Goal: Find specific page/section

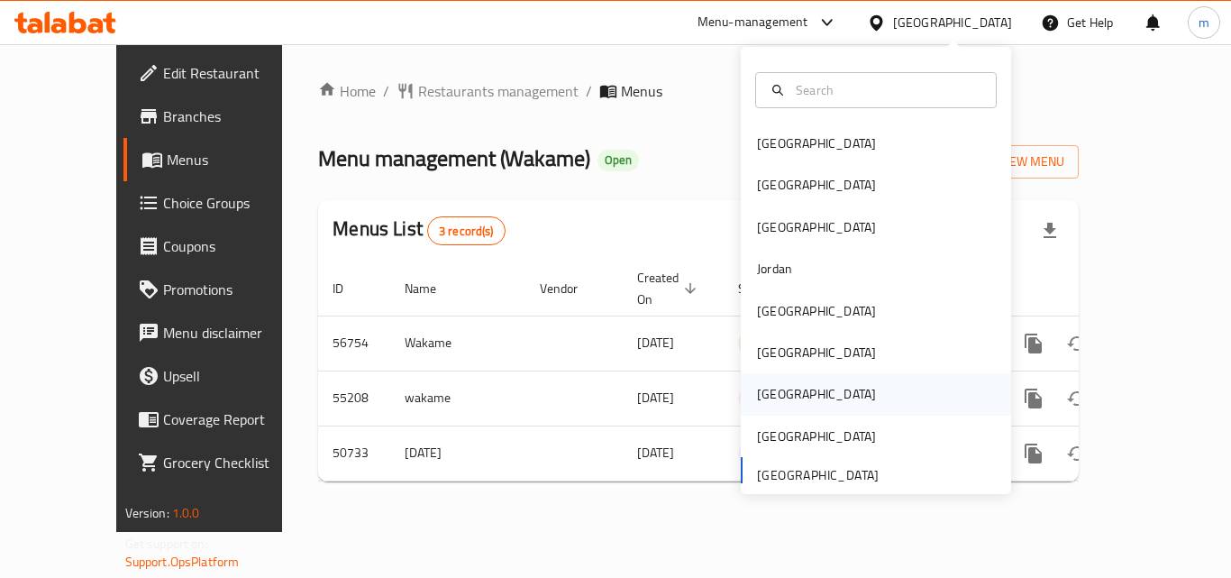
click at [776, 400] on div "[GEOGRAPHIC_DATA]" at bounding box center [816, 393] width 148 height 41
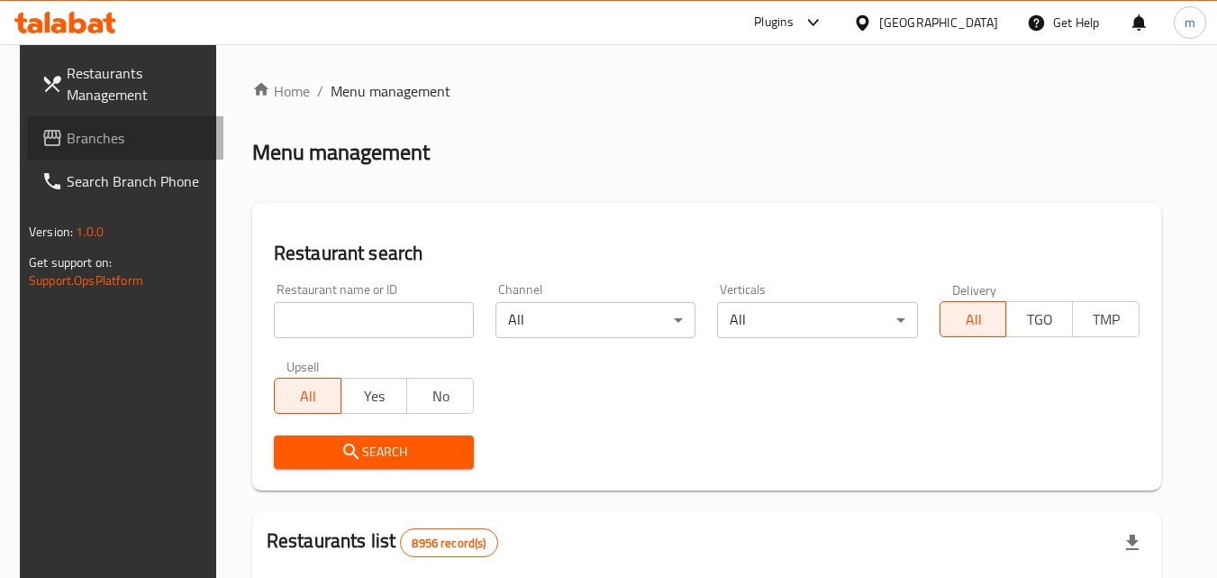
click at [86, 138] on span "Branches" at bounding box center [138, 138] width 142 height 22
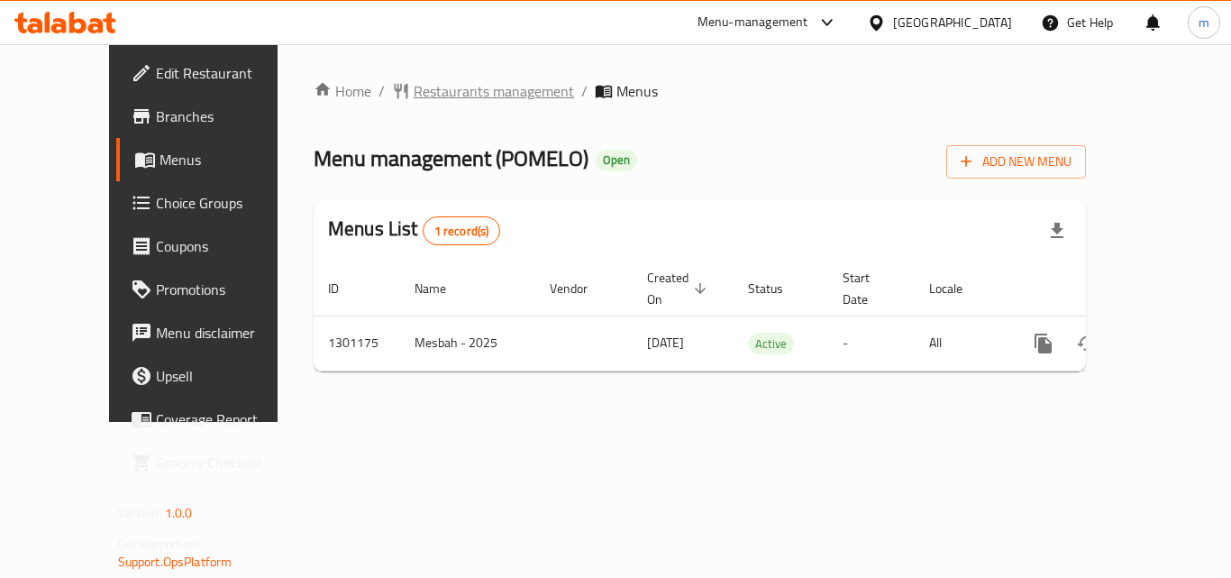
click at [474, 90] on span "Restaurants management" at bounding box center [494, 91] width 160 height 22
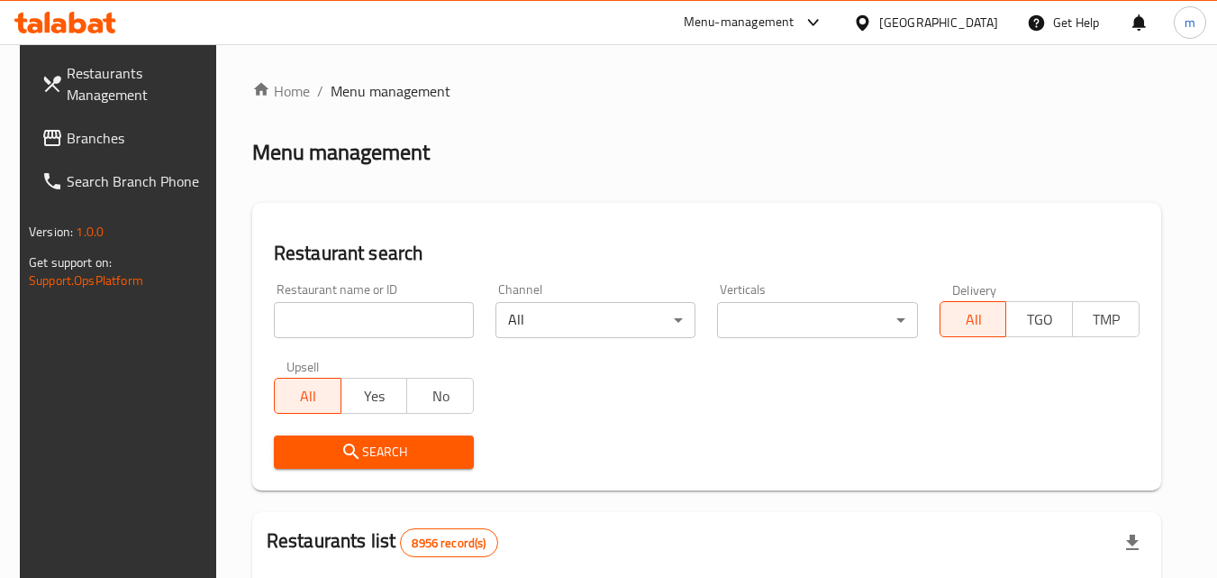
click at [313, 317] on input "search" at bounding box center [374, 320] width 200 height 36
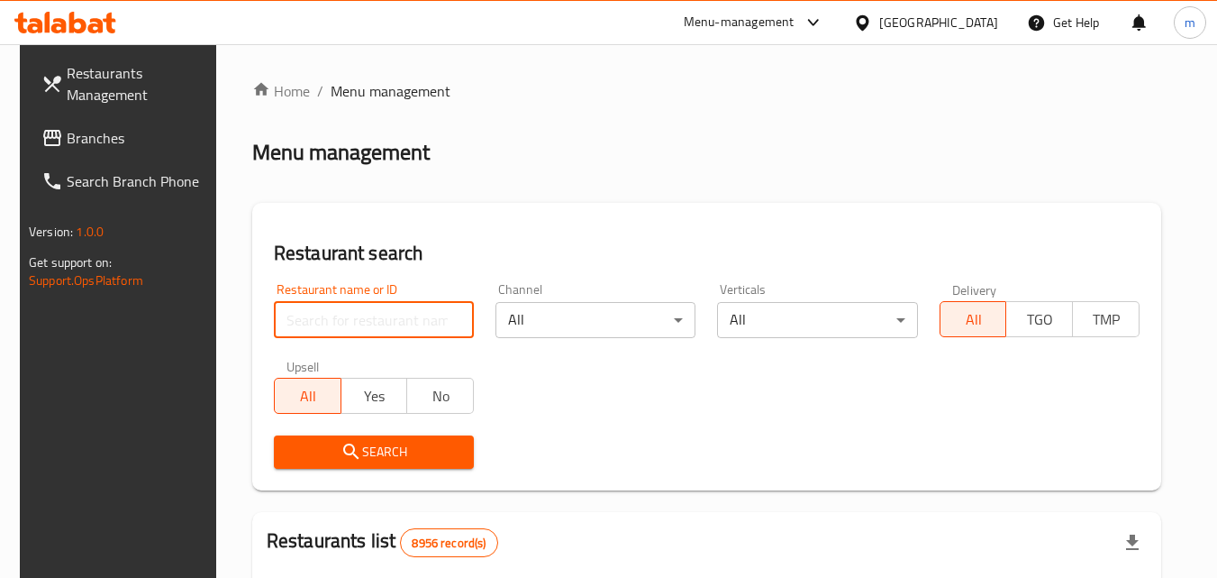
paste input "701921"
type input "701921"
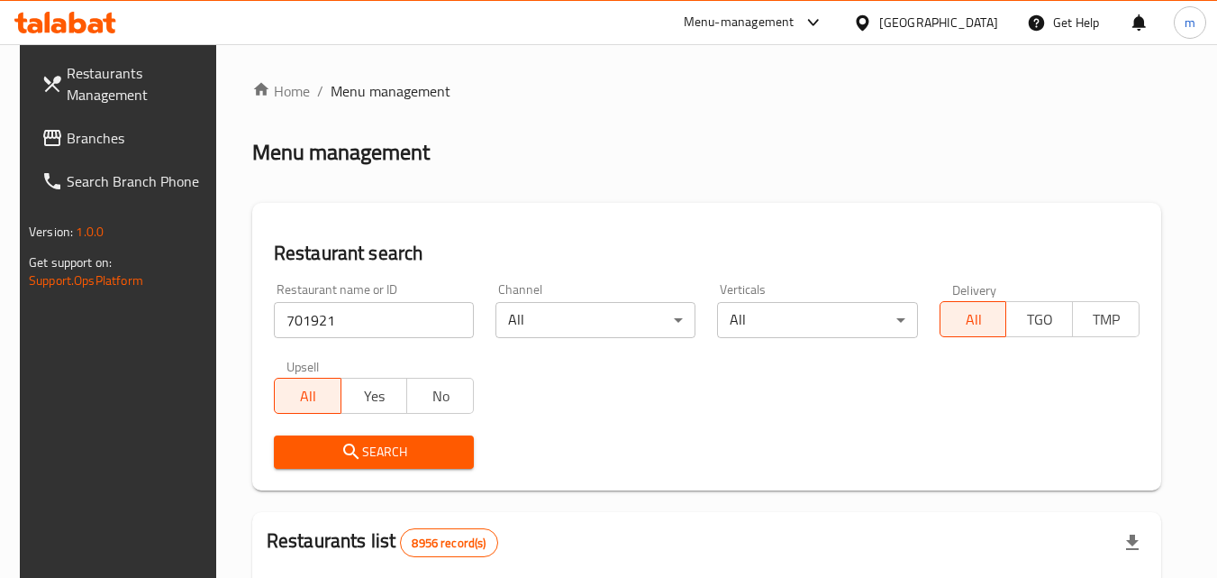
click at [423, 455] on span "Search" at bounding box center [373, 452] width 171 height 23
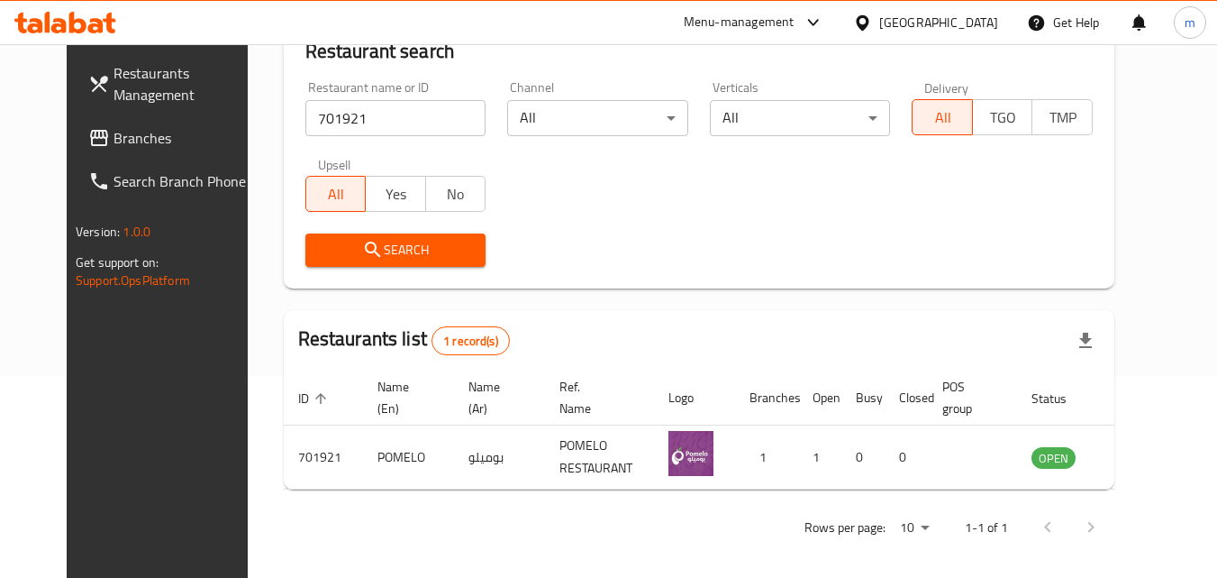
scroll to position [211, 0]
